Goal: Download file/media

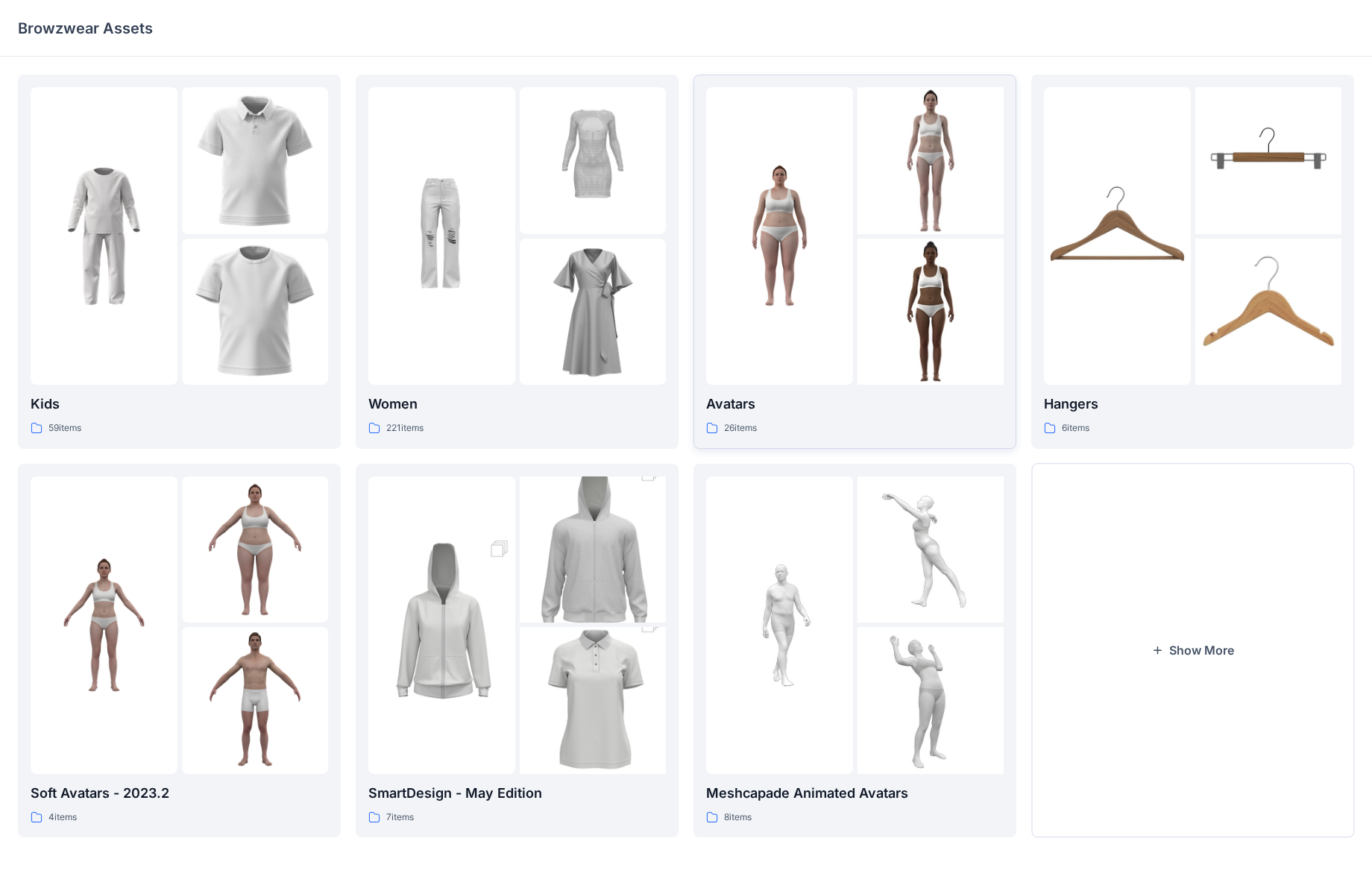
click at [745, 409] on p "Avatars" at bounding box center [855, 404] width 298 height 21
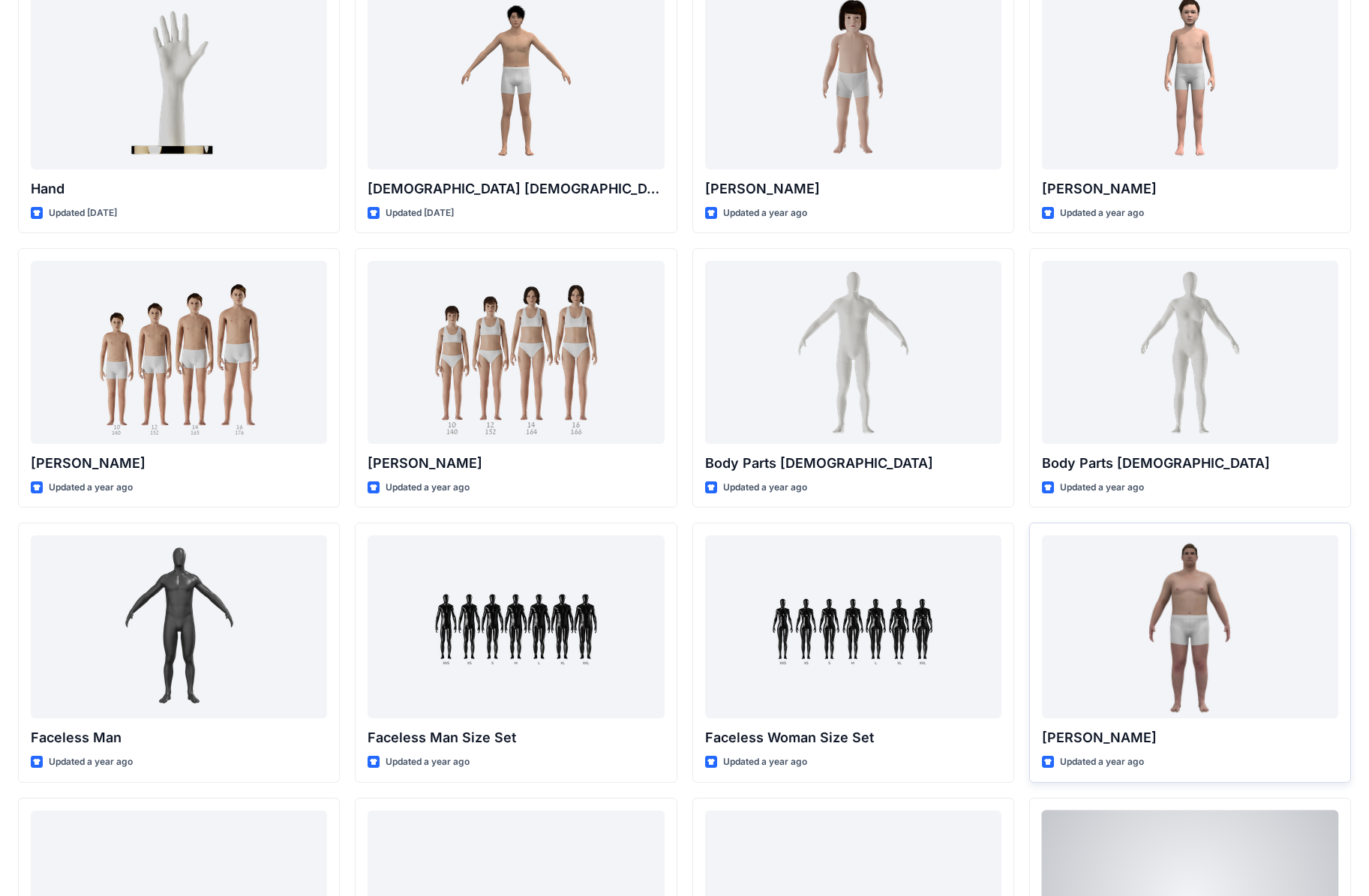
scroll to position [35, 0]
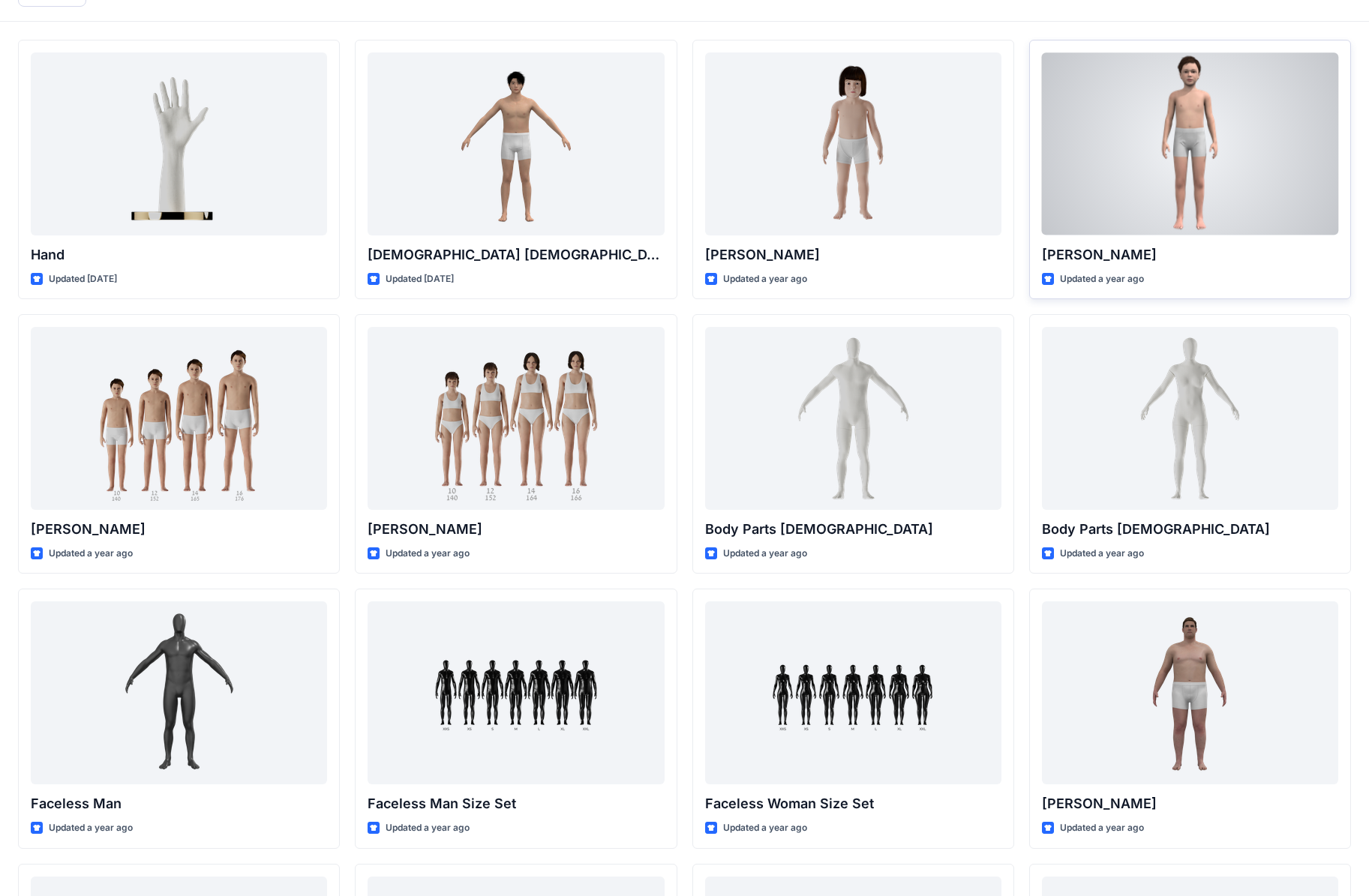
click at [750, 264] on p "[PERSON_NAME]" at bounding box center [1190, 255] width 297 height 21
click at [750, 161] on div at bounding box center [1190, 144] width 297 height 183
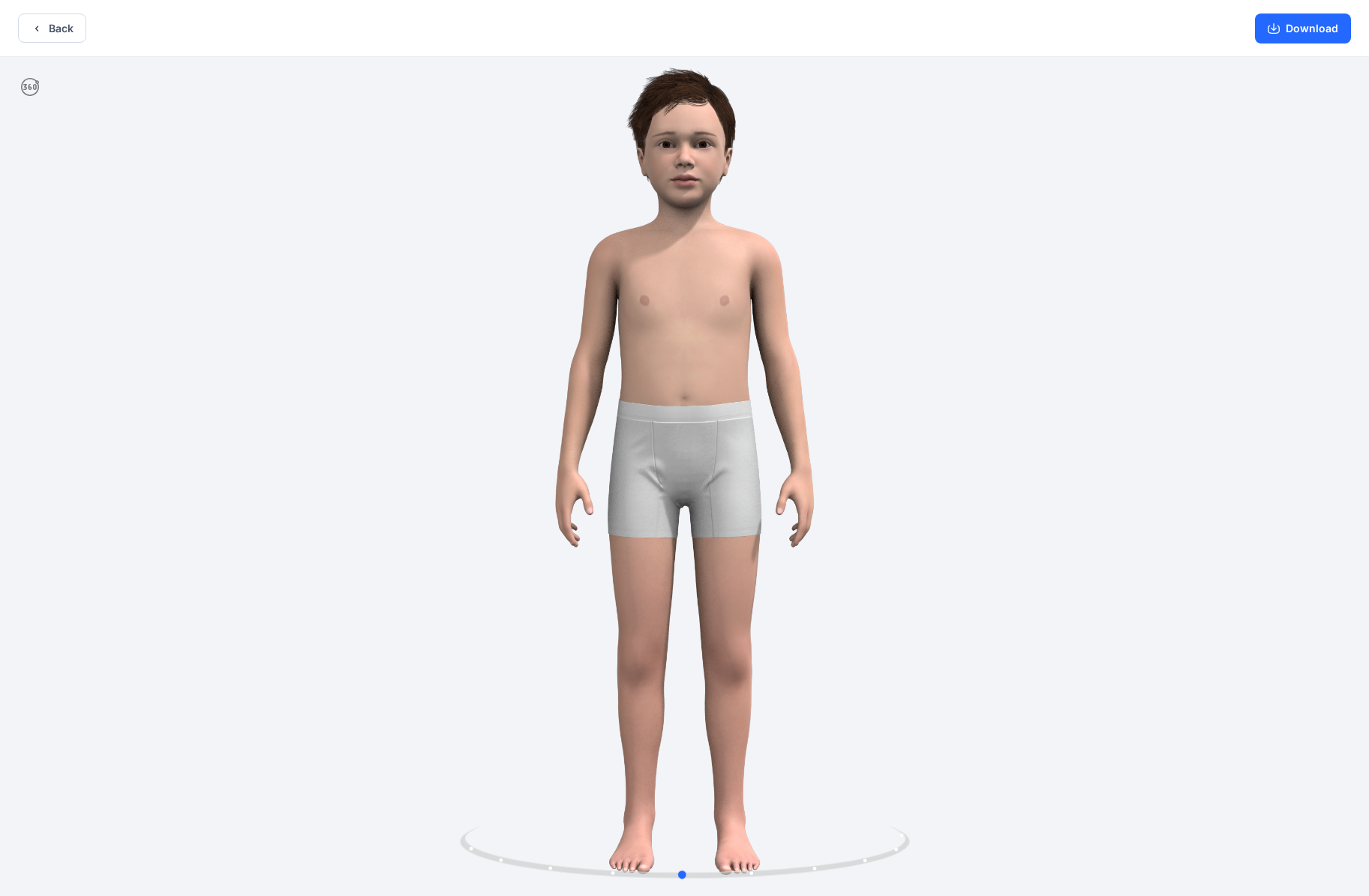
drag, startPoint x: 1036, startPoint y: 369, endPoint x: 584, endPoint y: 419, distance: 454.8
click at [584, 419] on div at bounding box center [684, 478] width 1369 height 843
click at [750, 33] on button "Download" at bounding box center [1302, 29] width 96 height 30
